Goal: Register for event/course

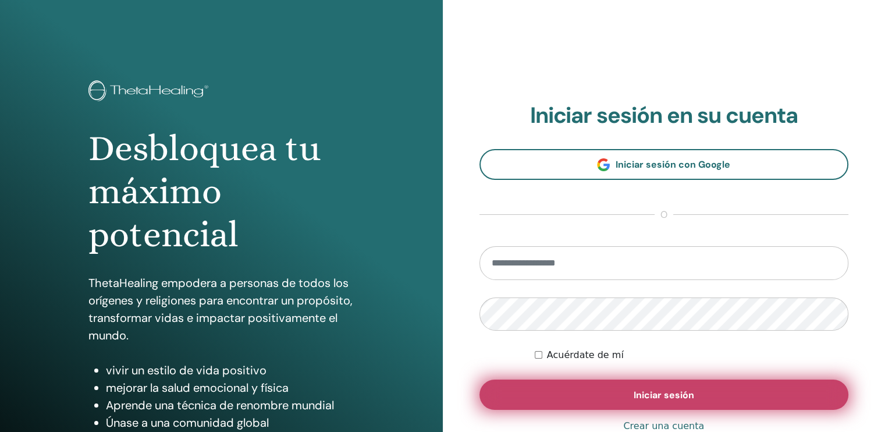
type input "**********"
click at [650, 392] on font "Iniciar sesión" at bounding box center [664, 395] width 61 height 12
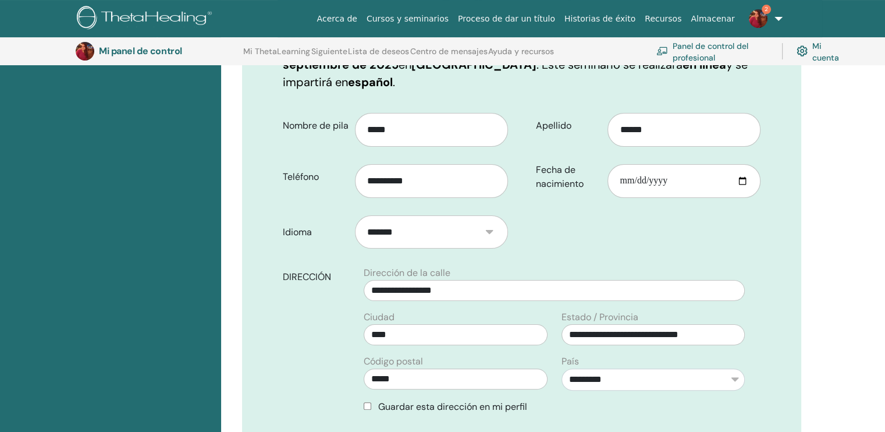
scroll to position [216, 0]
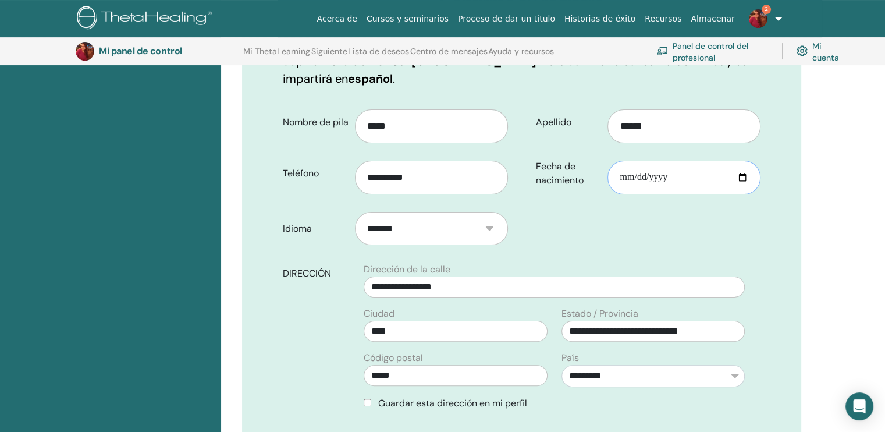
click at [653, 176] on input "Fecha de nacimiento" at bounding box center [684, 178] width 153 height 34
type input "**********"
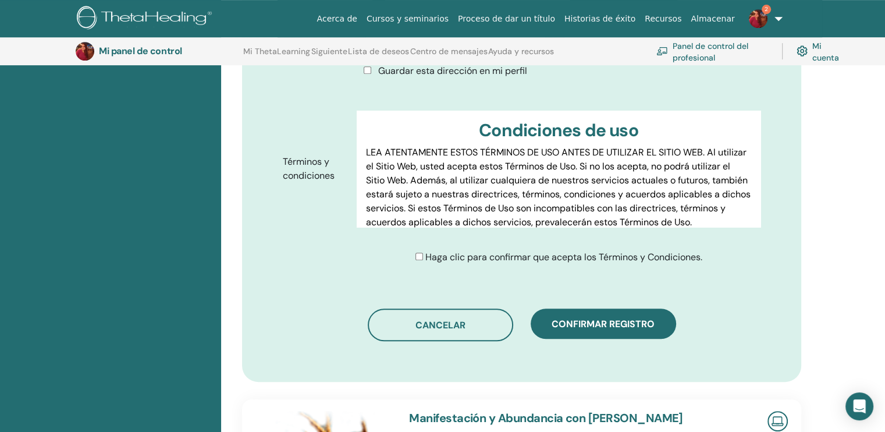
scroll to position [552, 0]
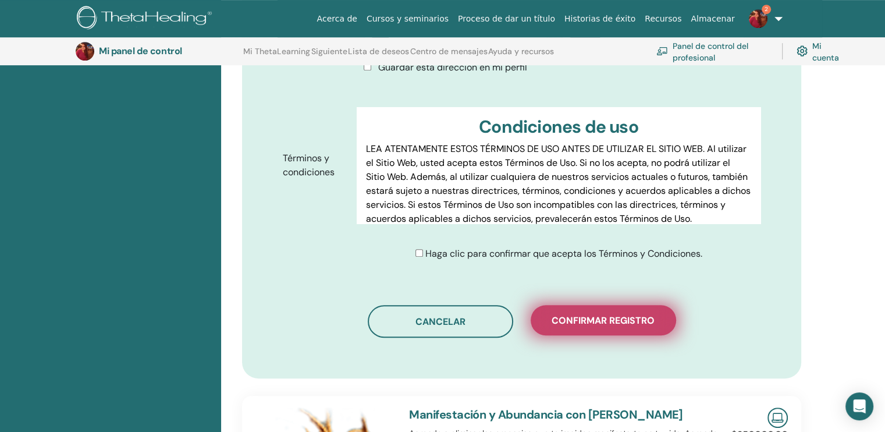
click at [581, 316] on font "Confirmar registro" at bounding box center [603, 320] width 103 height 12
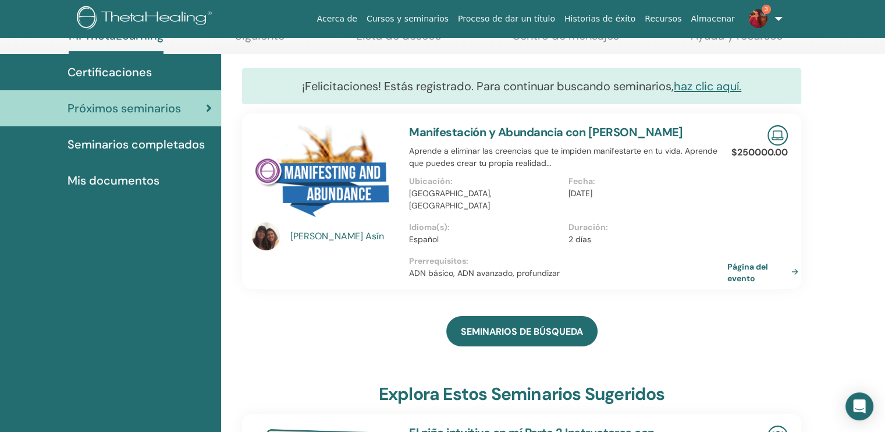
scroll to position [114, 0]
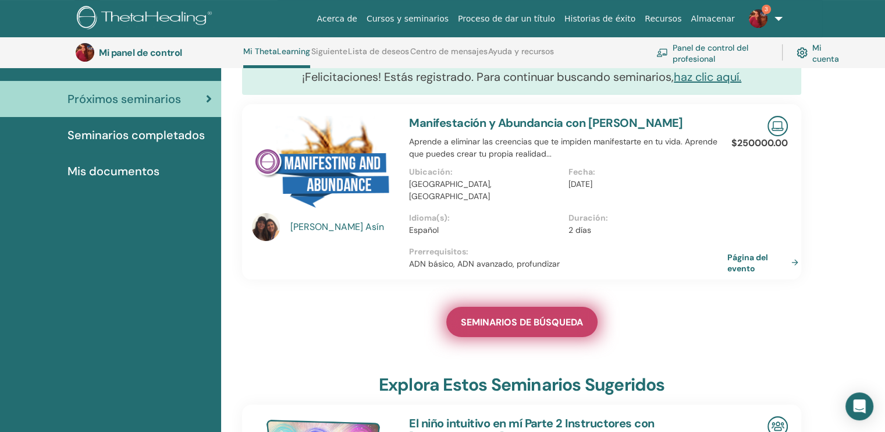
click at [510, 316] on font "SEMINARIOS DE BÚSQUEDA" at bounding box center [522, 322] width 122 height 12
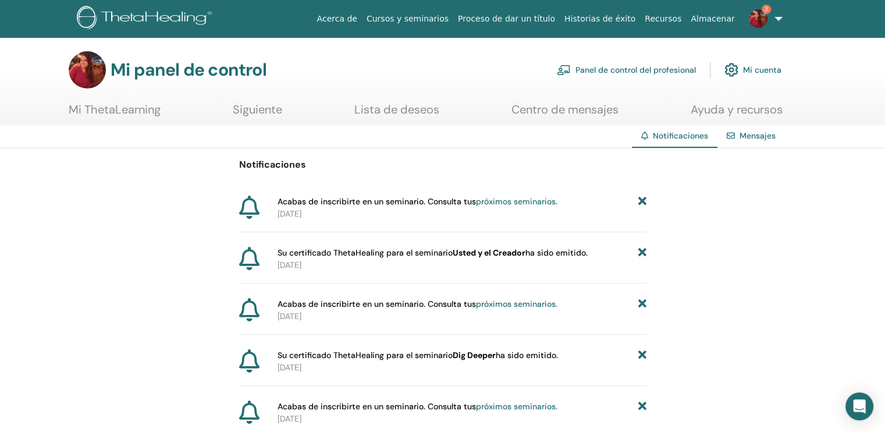
click at [776, 18] on link "3" at bounding box center [764, 18] width 48 height 37
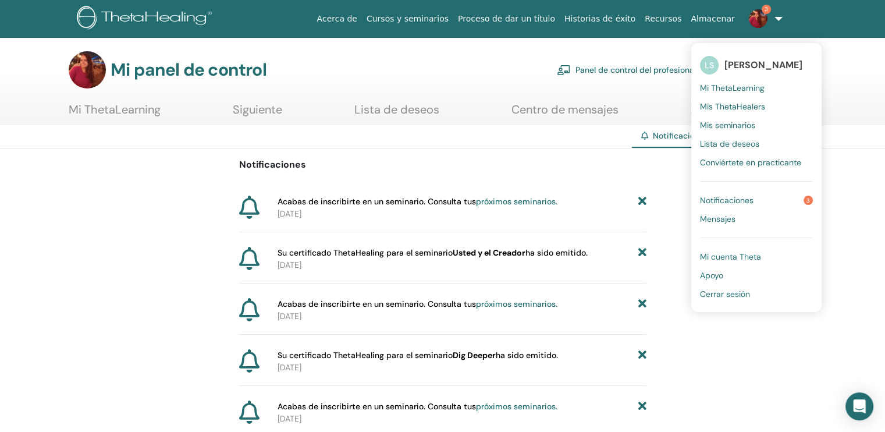
click at [744, 123] on font "Mis seminarios" at bounding box center [727, 125] width 55 height 10
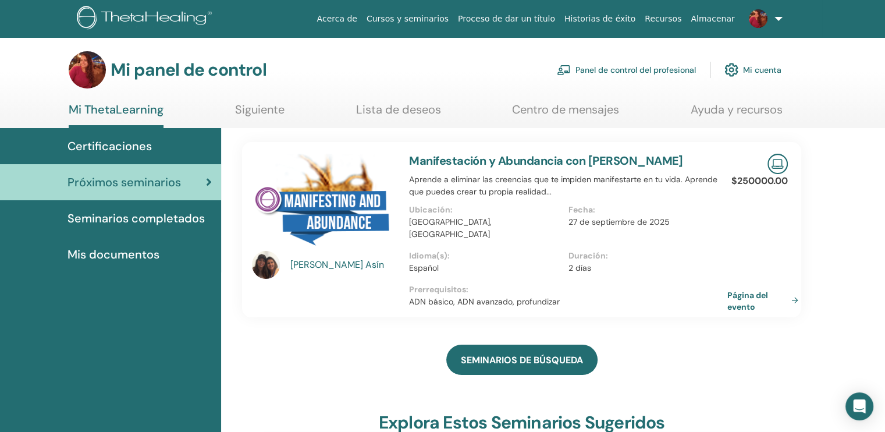
click at [776, 17] on link at bounding box center [764, 18] width 48 height 37
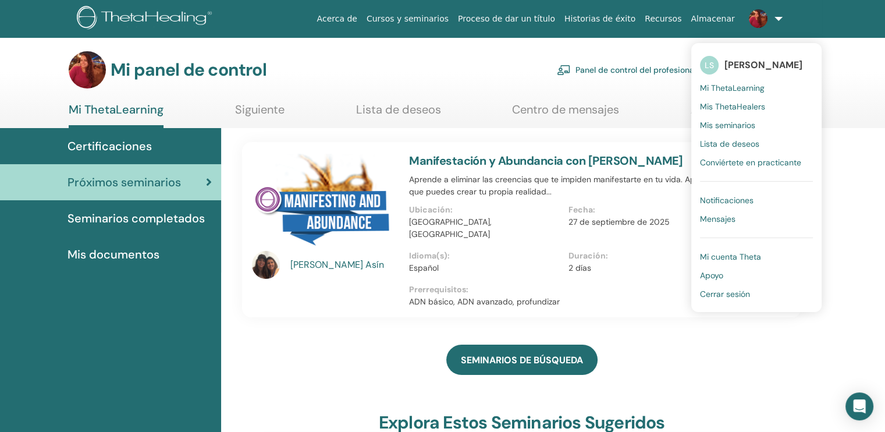
click at [746, 120] on font "Mis seminarios" at bounding box center [727, 125] width 55 height 10
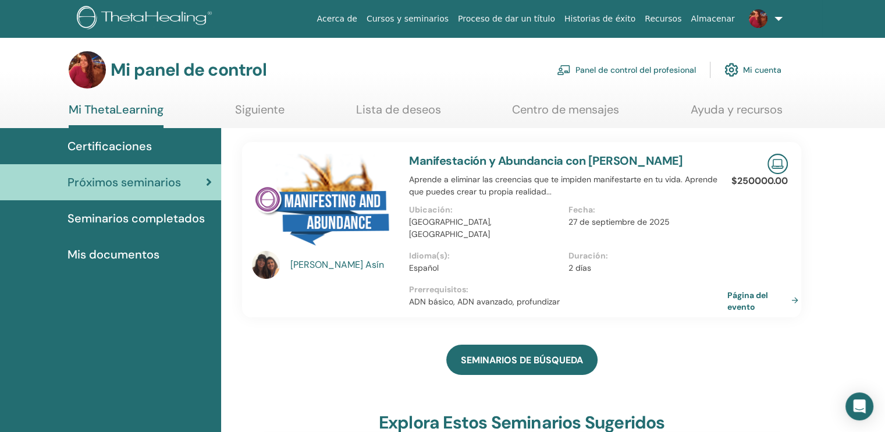
click at [147, 219] on font "Seminarios completados" at bounding box center [136, 218] width 137 height 15
